Goal: Task Accomplishment & Management: Manage account settings

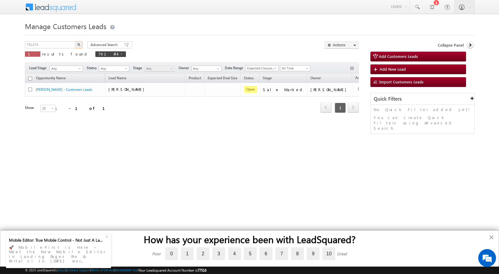
click at [58, 44] on input "791474" at bounding box center [50, 44] width 51 height 7
drag, startPoint x: 56, startPoint y: 43, endPoint x: 39, endPoint y: 42, distance: 17.2
click at [39, 42] on input "791474" at bounding box center [50, 44] width 51 height 7
type input "791447"
click at [79, 43] on img "button" at bounding box center [78, 44] width 3 height 3
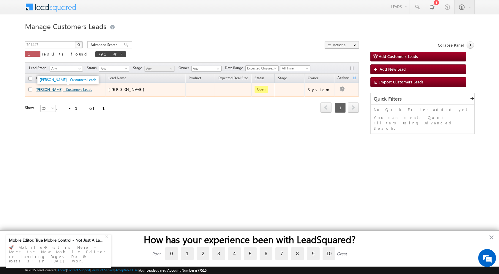
click at [47, 89] on link "[PERSON_NAME] - Customers Leads" at bounding box center [64, 89] width 56 height 4
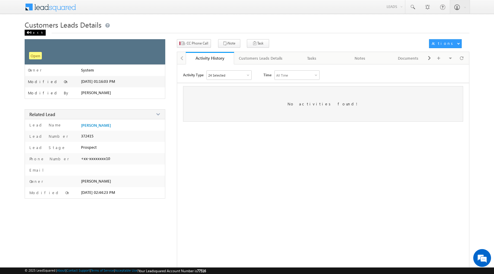
click at [31, 31] on div "Back" at bounding box center [35, 33] width 21 height 6
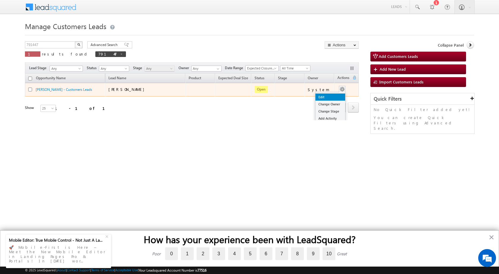
click at [323, 97] on link "Edit" at bounding box center [330, 97] width 30 height 7
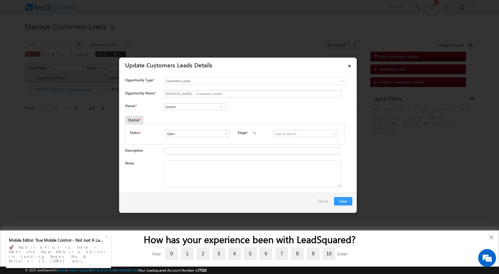
click at [331, 135] on span at bounding box center [334, 133] width 6 height 5
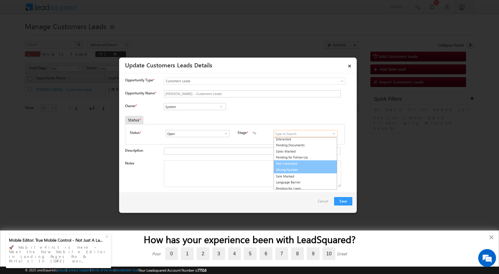
scroll to position [9, 0]
click at [291, 174] on link "Sale Marked" at bounding box center [306, 174] width 64 height 7
type input "Sale Marked"
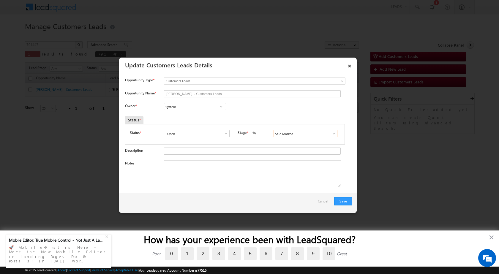
scroll to position [0, 0]
click at [171, 167] on textarea "Notes" at bounding box center [252, 173] width 177 height 27
paste textarea "791447 - VB_Know_More - Mohd Kadeer - 9760193510 - HARIDWAR 247663 - PURCHASE -…"
type textarea "791447 - VB_Know_More - Mohd Kadeer - 9760193510 - HARIDWAR 247663 - PURCHASE -…"
drag, startPoint x: 183, startPoint y: 198, endPoint x: 181, endPoint y: 193, distance: 5.5
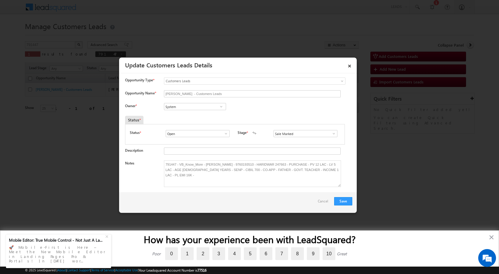
click at [183, 198] on div "Save Cancel" at bounding box center [238, 203] width 238 height 20
click at [189, 104] on input "System" at bounding box center [195, 106] width 62 height 7
paste input "Dushyant Kumar"
type input "Dushyant Kumar"
click at [243, 106] on div "Owner * No results found No results found" at bounding box center [238, 108] width 227 height 10
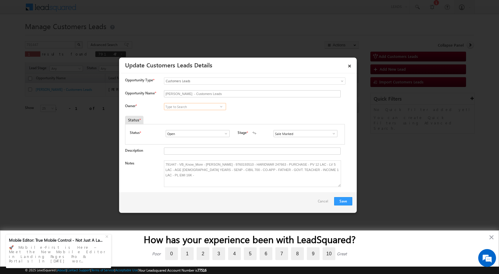
click at [208, 107] on input at bounding box center [195, 106] width 62 height 7
paste input "Dushyant Kumar"
type input "Dushyant Kumar"
click at [184, 111] on div "1 result is available, use up and down arrow keys to navigate. No results found" at bounding box center [200, 107] width 72 height 8
click at [186, 105] on input at bounding box center [195, 106] width 62 height 7
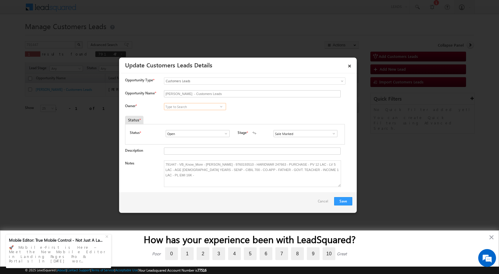
paste input "Dushyant Kumar"
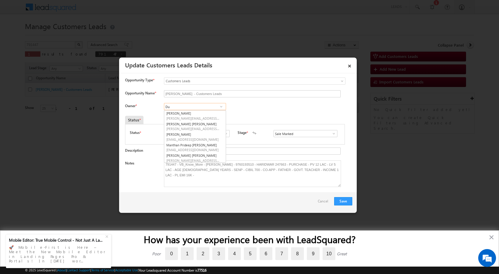
click at [182, 109] on input "Du" at bounding box center [195, 106] width 62 height 7
click at [182, 107] on input "Du" at bounding box center [195, 106] width 62 height 7
type input "D"
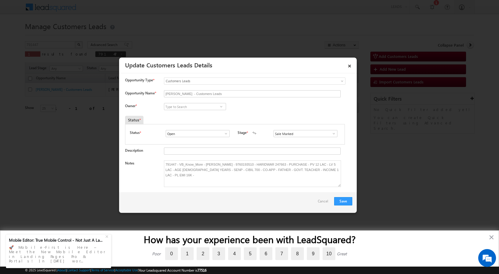
click at [173, 196] on div "Save Cancel" at bounding box center [238, 203] width 238 height 20
click at [350, 67] on link "×" at bounding box center [350, 65] width 10 height 10
